Goal: Task Accomplishment & Management: Complete application form

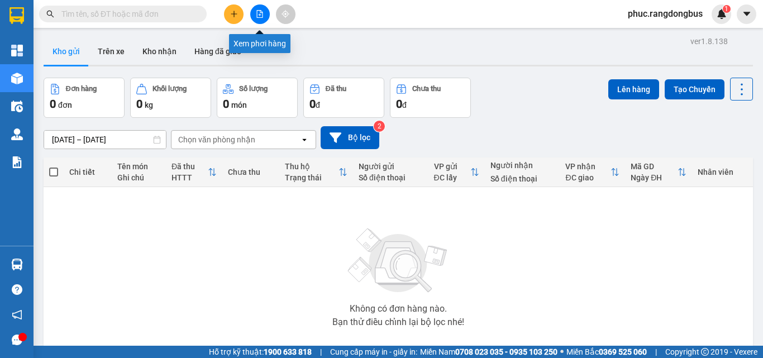
click at [260, 13] on icon "file-add" at bounding box center [260, 14] width 8 height 8
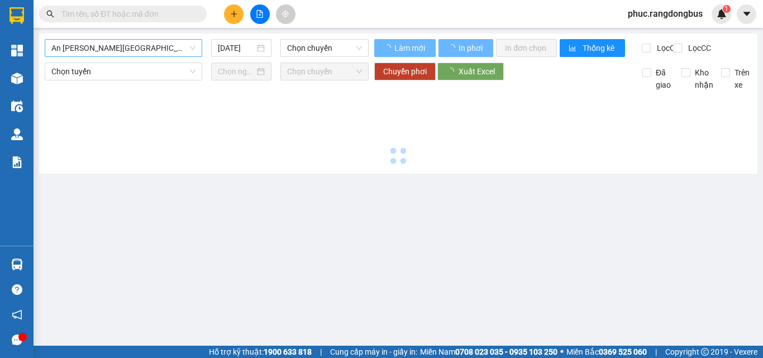
click at [141, 49] on span "An [PERSON_NAME][GEOGRAPHIC_DATA] (TẾT)" at bounding box center [123, 48] width 144 height 17
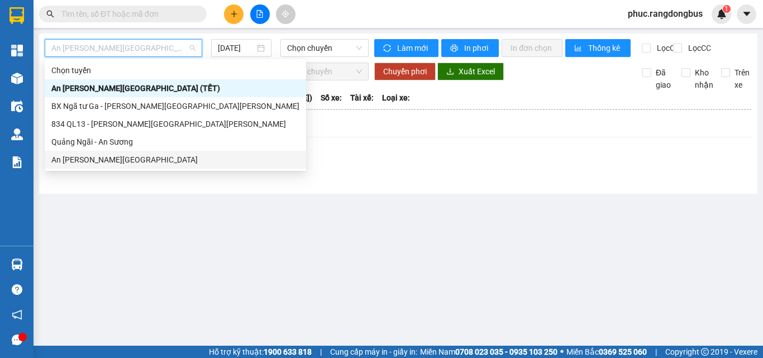
click at [131, 158] on div "An [PERSON_NAME][GEOGRAPHIC_DATA]" at bounding box center [175, 160] width 248 height 12
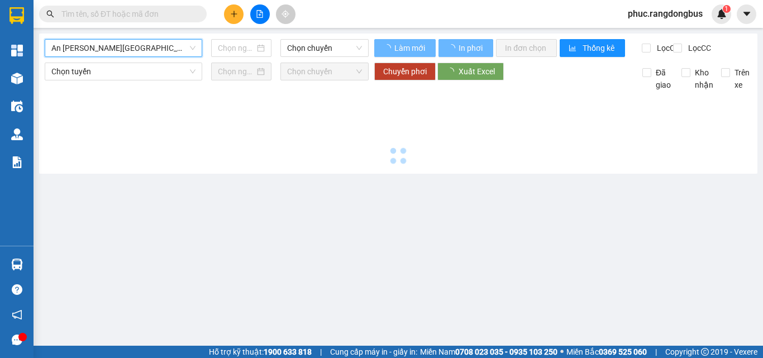
type input "[DATE]"
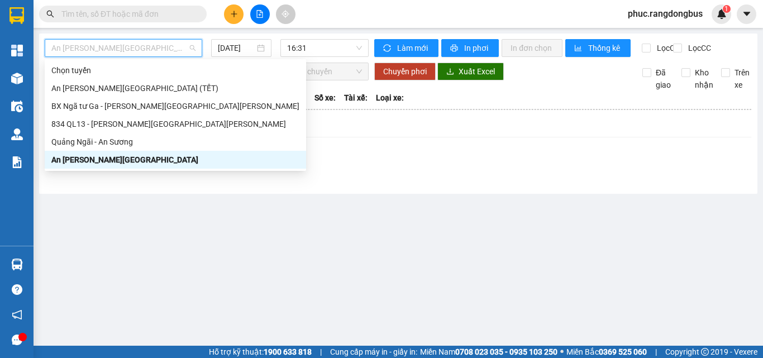
click at [152, 42] on span "An Sương - Quảng Ngãi" at bounding box center [123, 48] width 144 height 17
click at [123, 134] on div "Quảng Ngãi - An Sương" at bounding box center [176, 142] width 262 height 18
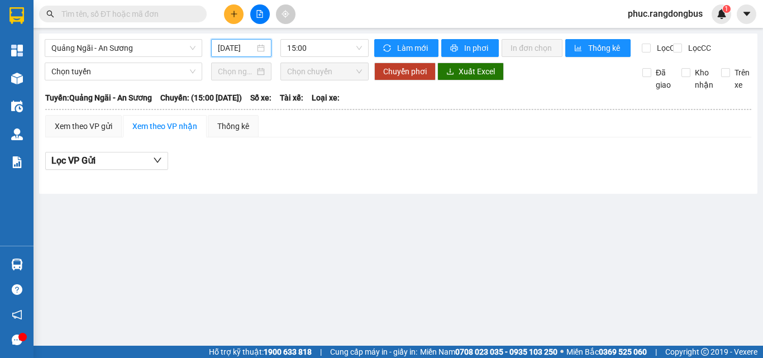
click at [247, 42] on input "15/08/2025" at bounding box center [236, 48] width 37 height 12
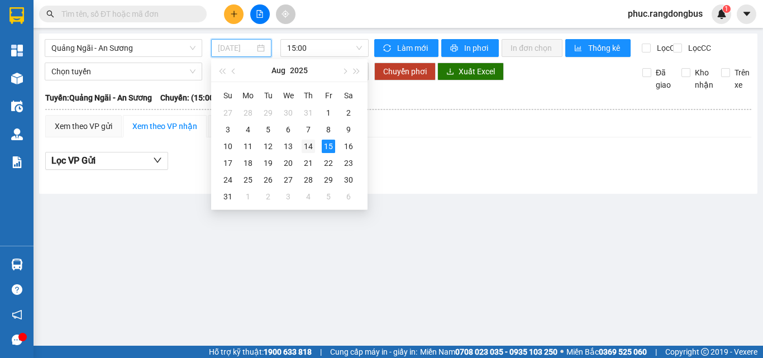
click at [312, 141] on div "14" at bounding box center [308, 146] width 13 height 13
type input "14/08/2025"
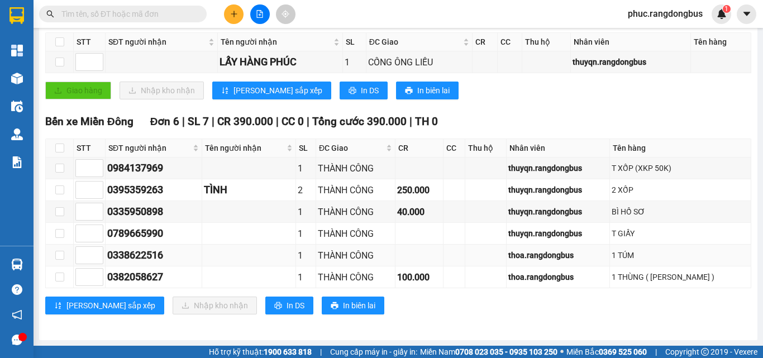
scroll to position [201, 0]
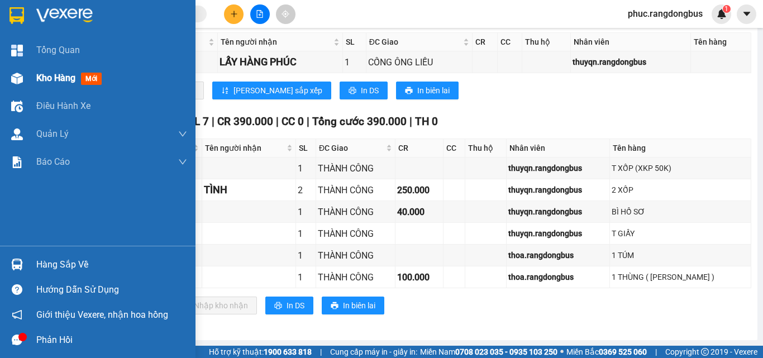
click at [22, 79] on img at bounding box center [17, 79] width 12 height 12
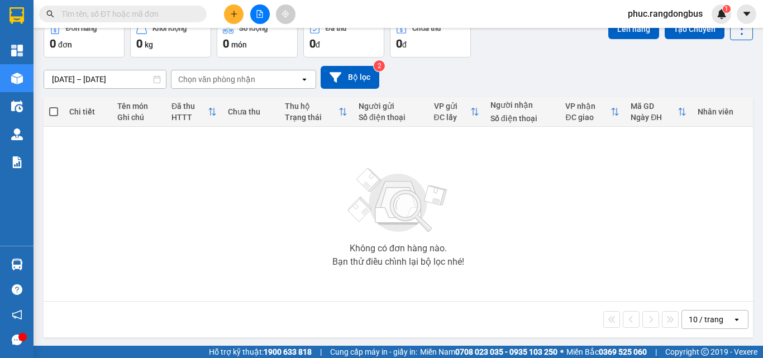
scroll to position [62, 0]
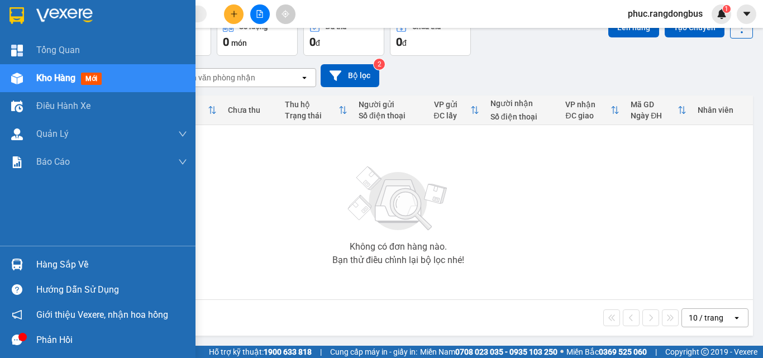
click at [25, 75] on div at bounding box center [17, 79] width 20 height 20
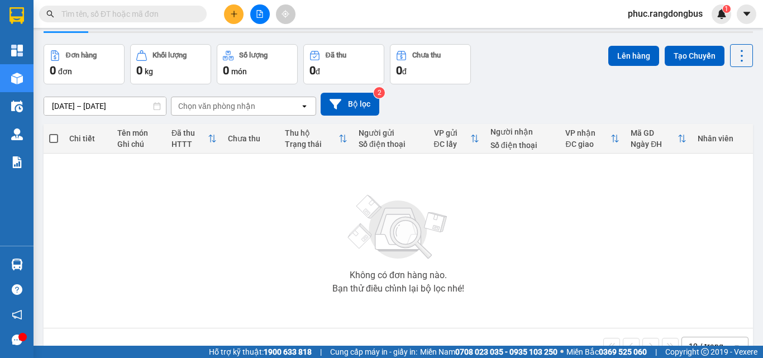
scroll to position [6, 0]
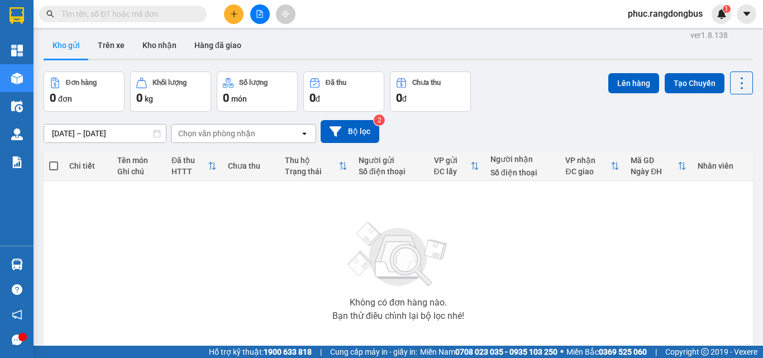
click at [235, 12] on icon "plus" at bounding box center [234, 14] width 8 height 8
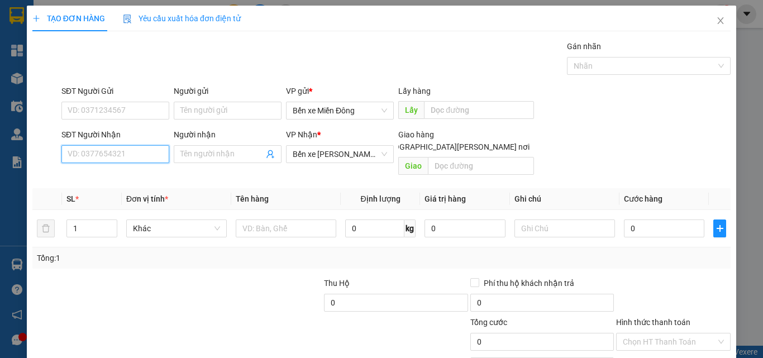
click at [150, 148] on input "SĐT Người Nhận" at bounding box center [115, 154] width 108 height 18
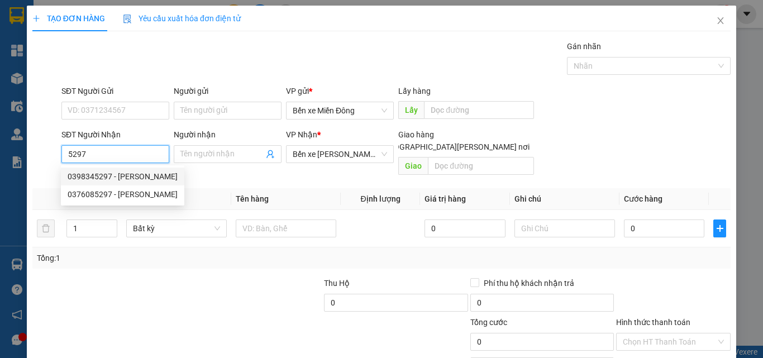
click at [146, 174] on div "0398345297 - HIỀN" at bounding box center [123, 176] width 110 height 12
type input "0398345297"
type input "HIỀN"
type input "70.000"
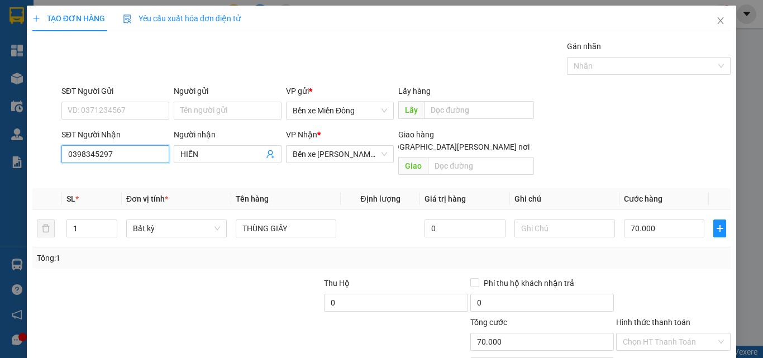
type input "0398345297"
click at [632, 288] on div at bounding box center [673, 296] width 117 height 39
click at [679, 220] on input "70.000" at bounding box center [664, 229] width 80 height 18
type input "0"
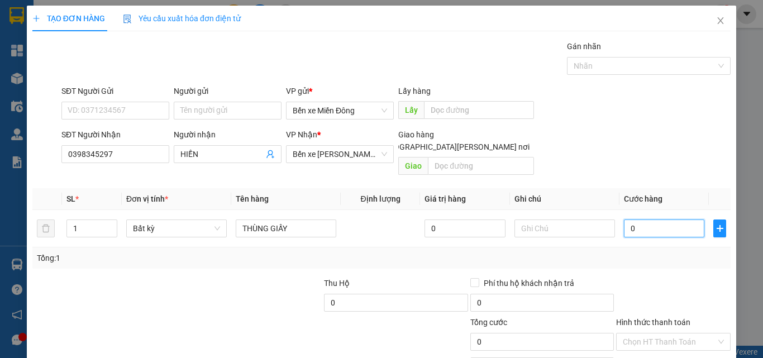
type input "0"
click at [648, 277] on div at bounding box center [673, 296] width 117 height 39
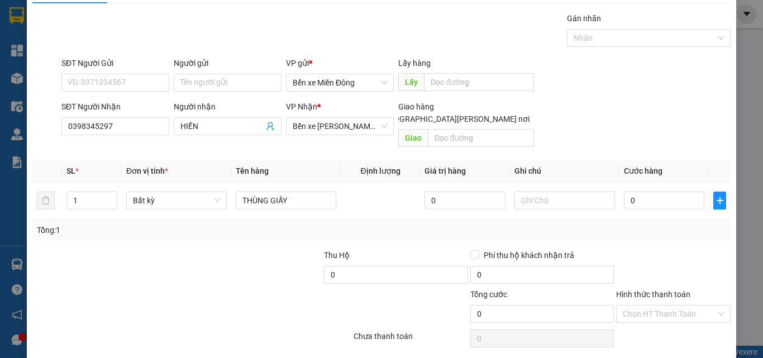
scroll to position [55, 0]
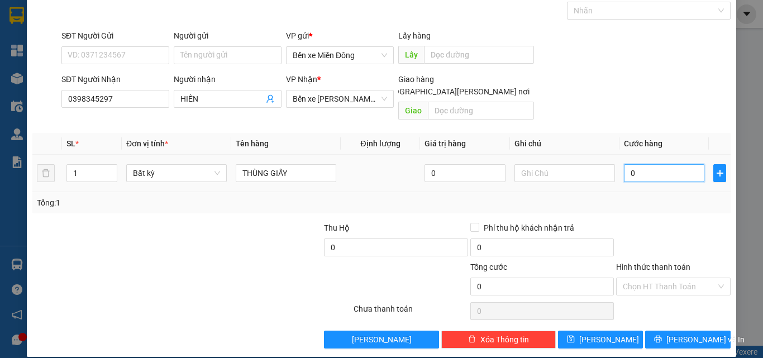
click at [675, 164] on input "0" at bounding box center [664, 173] width 80 height 18
click at [667, 224] on div at bounding box center [673, 241] width 117 height 39
click at [682, 164] on input "0" at bounding box center [664, 173] width 80 height 18
type input "5"
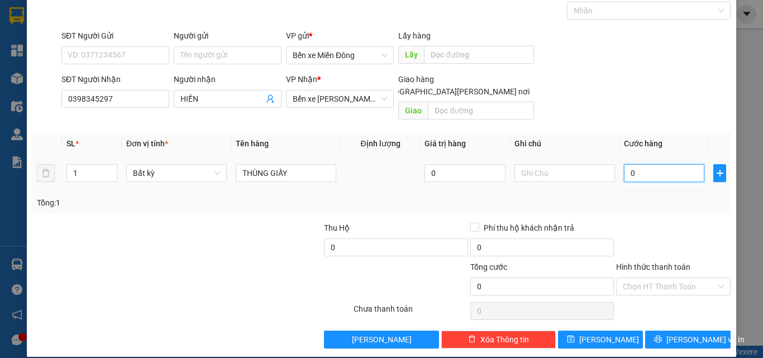
type input "5"
type input "50"
type input "50.000"
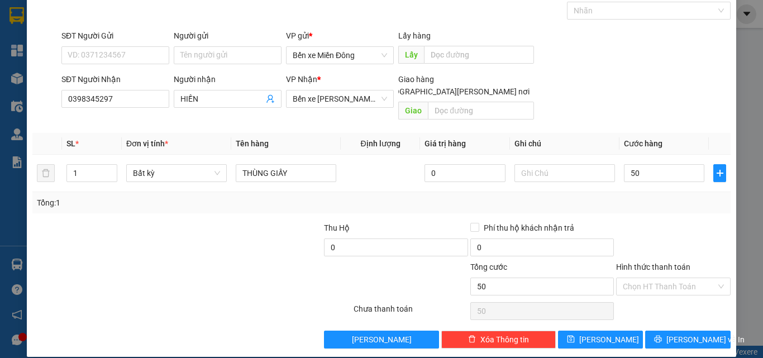
type input "50.000"
click at [684, 197] on div "Tổng: 1" at bounding box center [382, 203] width 690 height 12
click at [685, 334] on span "Lưu và In" at bounding box center [706, 340] width 78 height 12
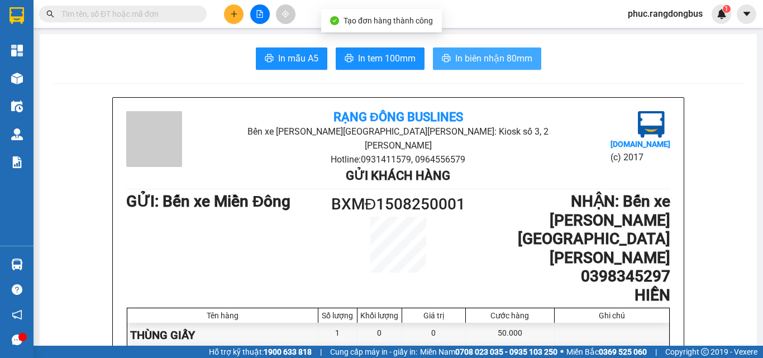
click at [520, 57] on span "In biên nhận 80mm" at bounding box center [494, 58] width 77 height 14
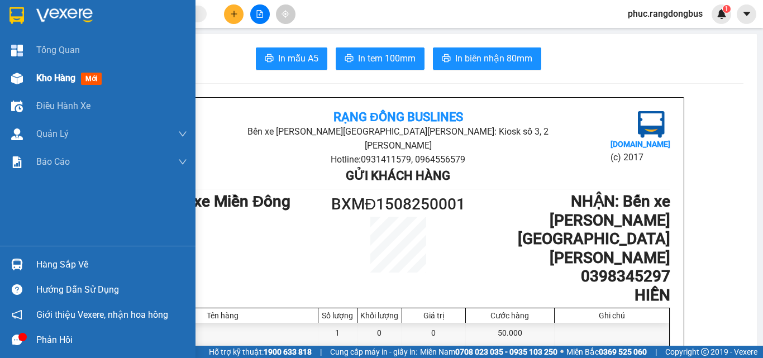
click at [30, 67] on div "Kho hàng mới" at bounding box center [98, 78] width 196 height 28
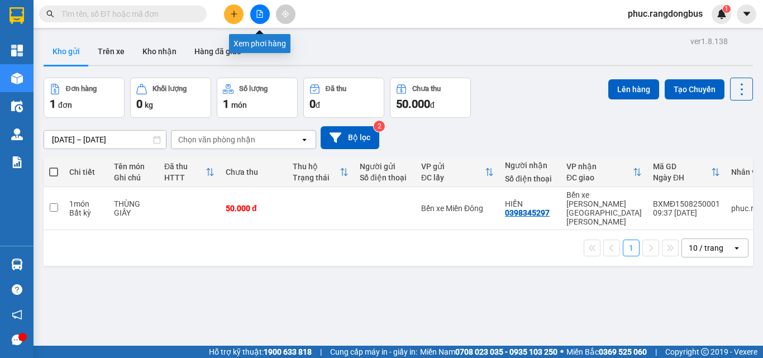
click at [255, 8] on button at bounding box center [260, 14] width 20 height 20
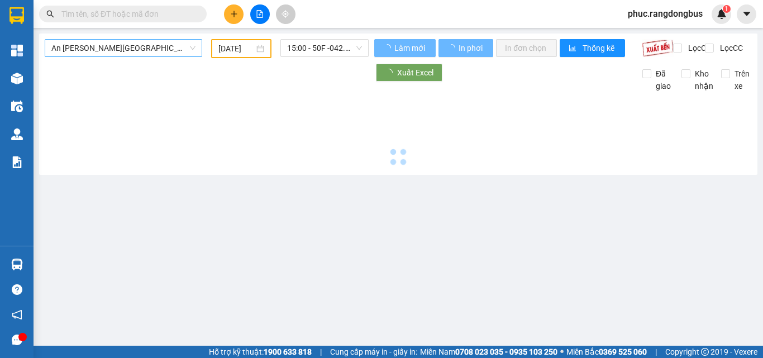
type input "15/08/2025"
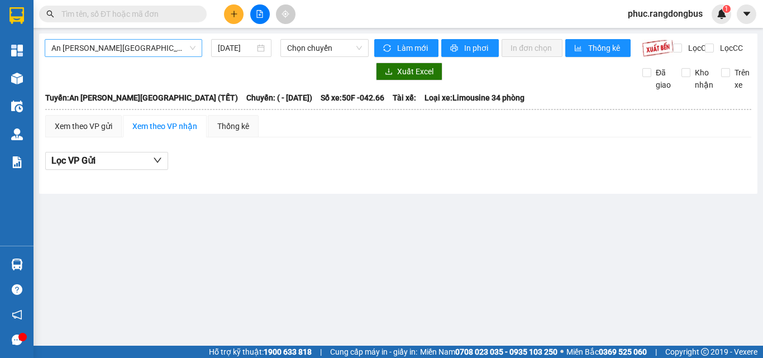
click at [156, 48] on span "An Sương - Quảng Ngãi (TẾT)" at bounding box center [123, 48] width 144 height 17
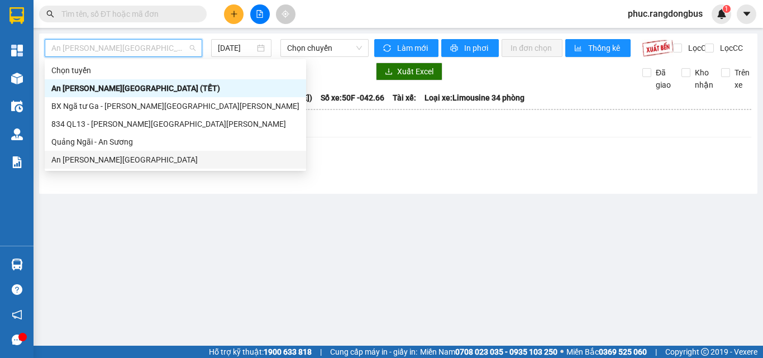
click at [102, 164] on div "An Sương - Quảng Ngãi" at bounding box center [175, 160] width 248 height 12
type input "15/08/2025"
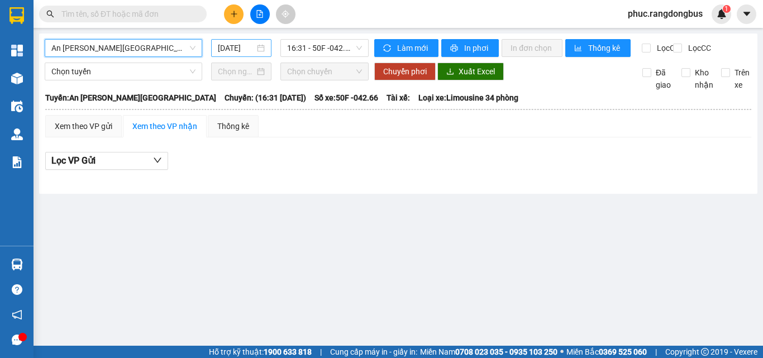
click at [218, 51] on input "15/08/2025" at bounding box center [236, 48] width 37 height 12
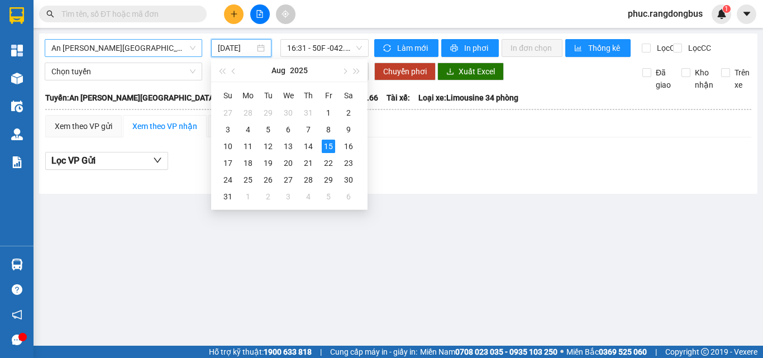
click at [189, 50] on span "An Sương - Quảng Ngãi" at bounding box center [123, 48] width 144 height 17
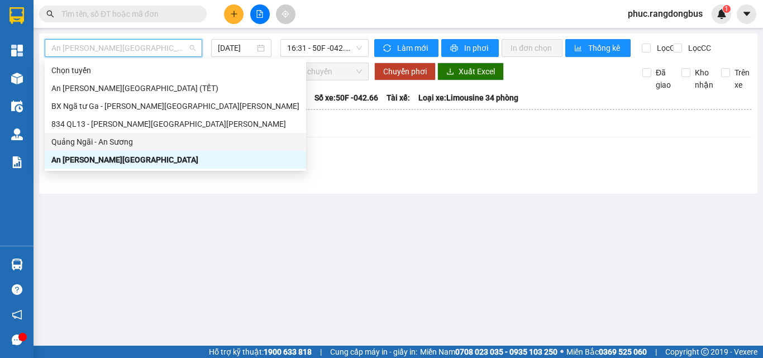
click at [117, 141] on div "Quảng Ngãi - An Sương" at bounding box center [175, 142] width 248 height 12
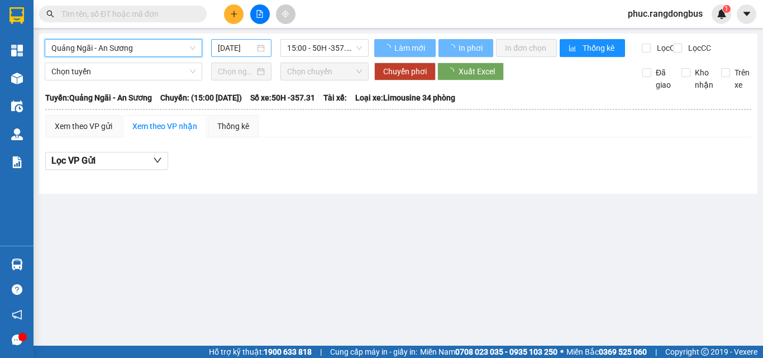
click at [251, 46] on input "15/08/2025" at bounding box center [236, 48] width 37 height 12
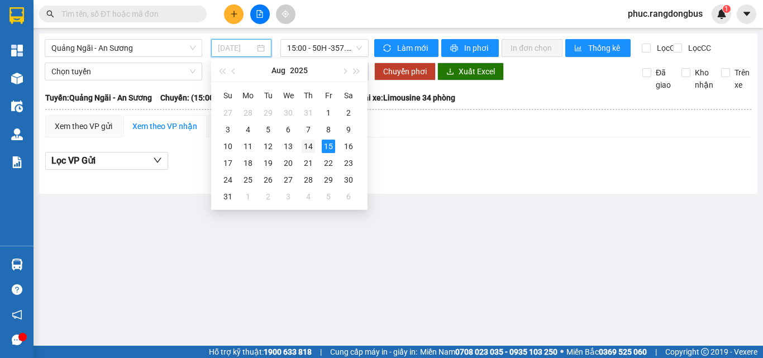
click at [305, 140] on div "14" at bounding box center [308, 146] width 13 height 13
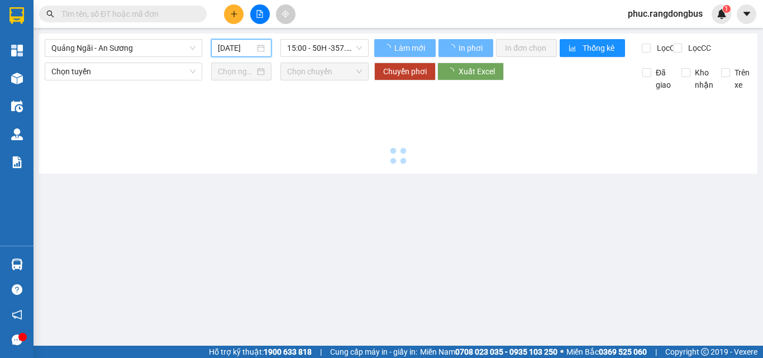
type input "14/08/2025"
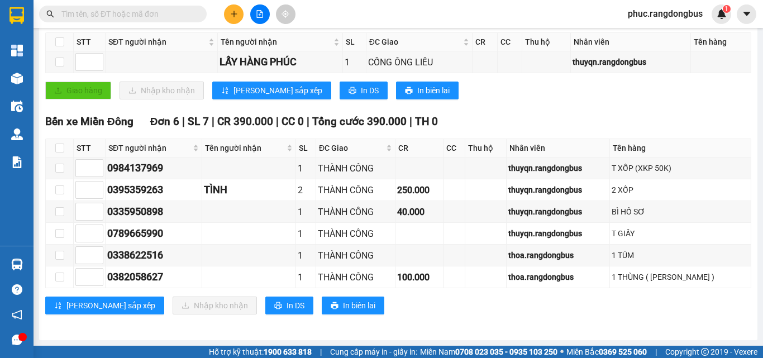
scroll to position [201, 0]
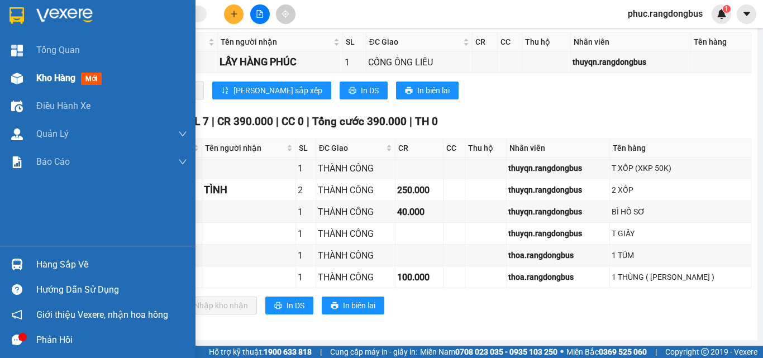
click at [12, 85] on div at bounding box center [17, 79] width 20 height 20
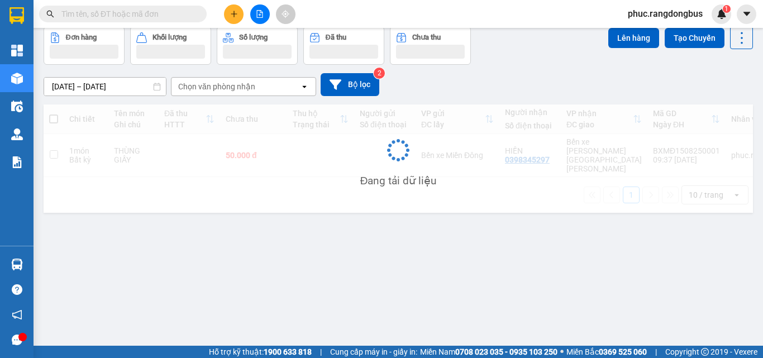
scroll to position [51, 0]
